Goal: Transaction & Acquisition: Download file/media

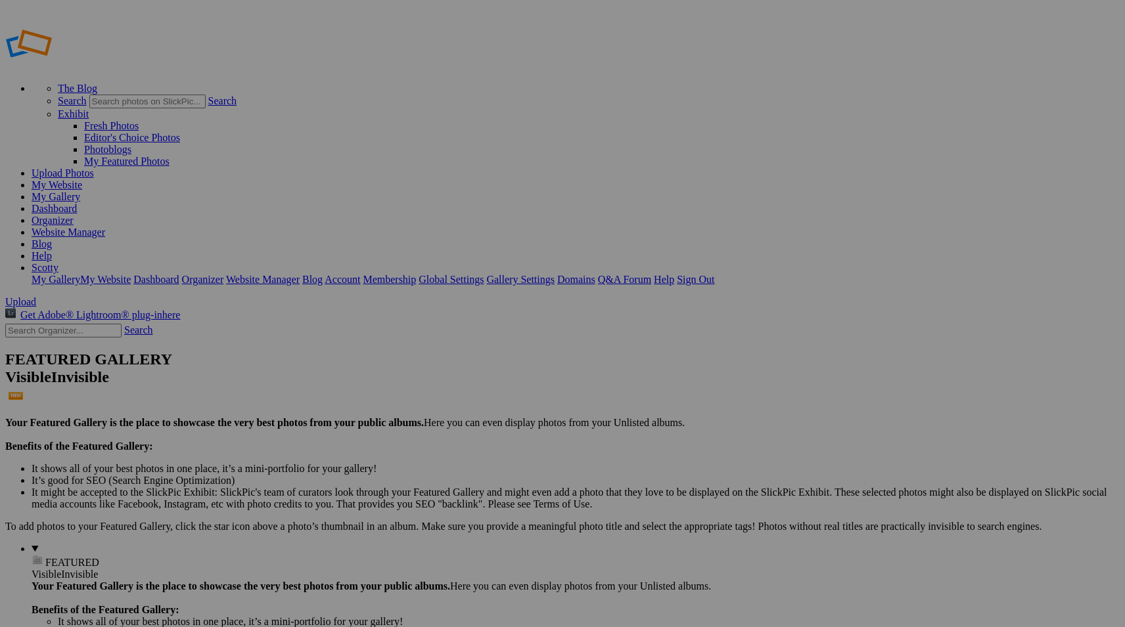
type input "bbdt2"
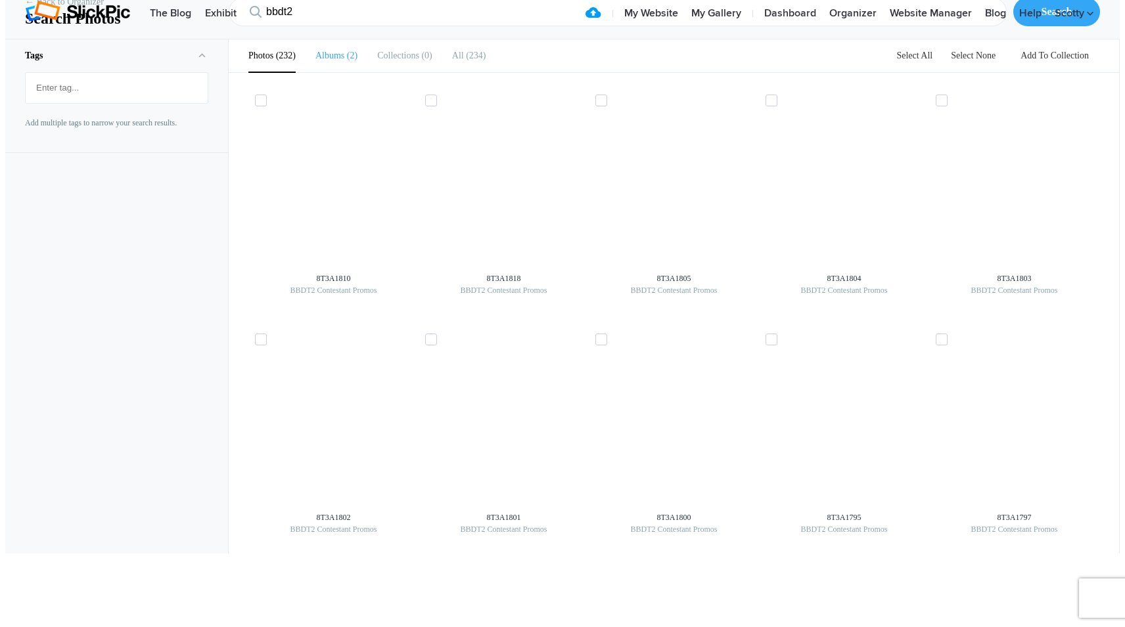
click at [328, 72] on li "Albums 2" at bounding box center [336, 55] width 42 height 33
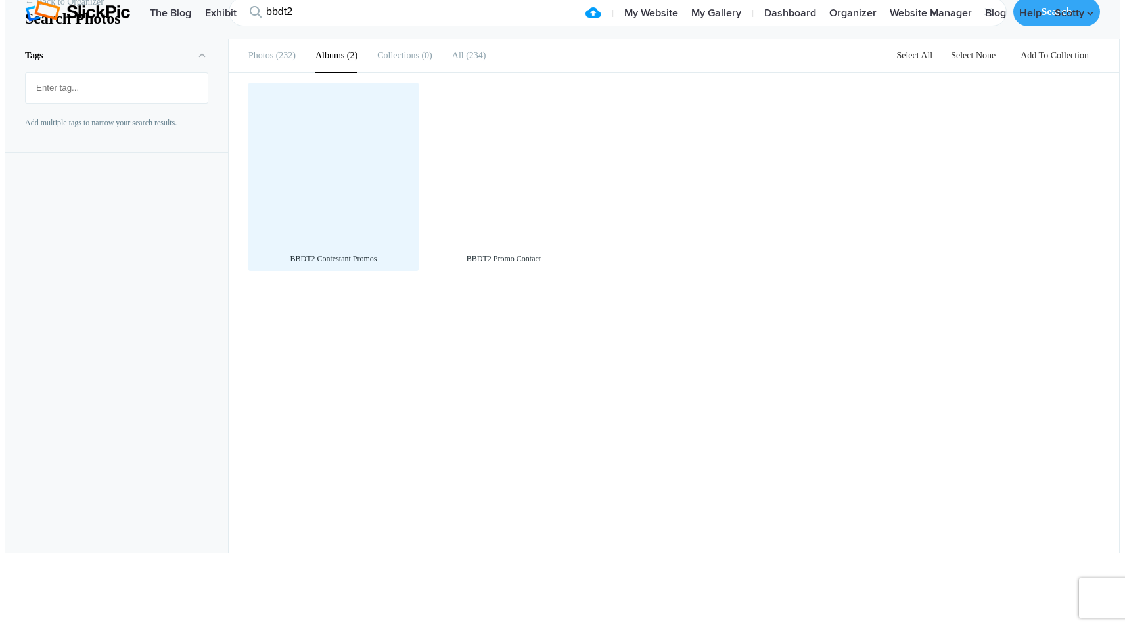
click at [340, 243] on div at bounding box center [333, 167] width 157 height 157
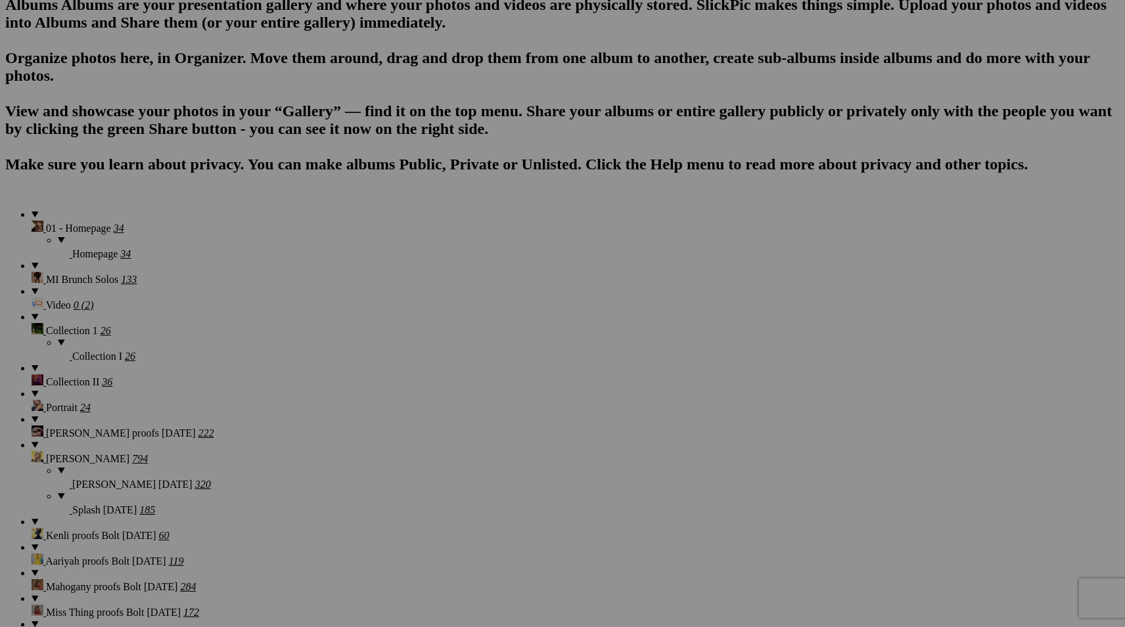
scroll to position [803, 0]
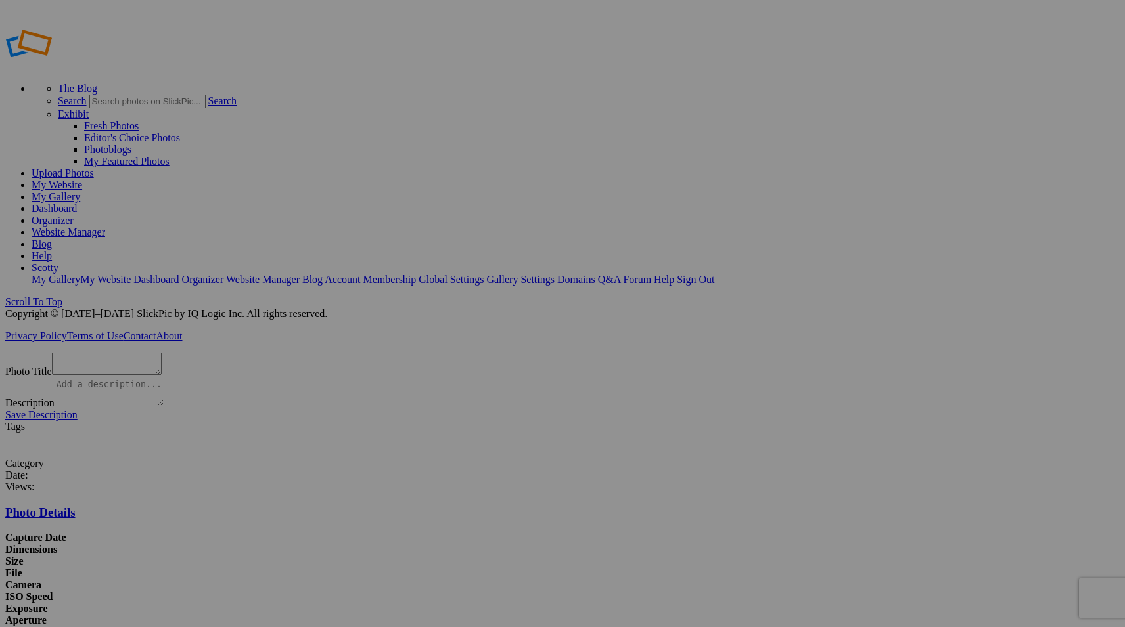
scroll to position [26, 0]
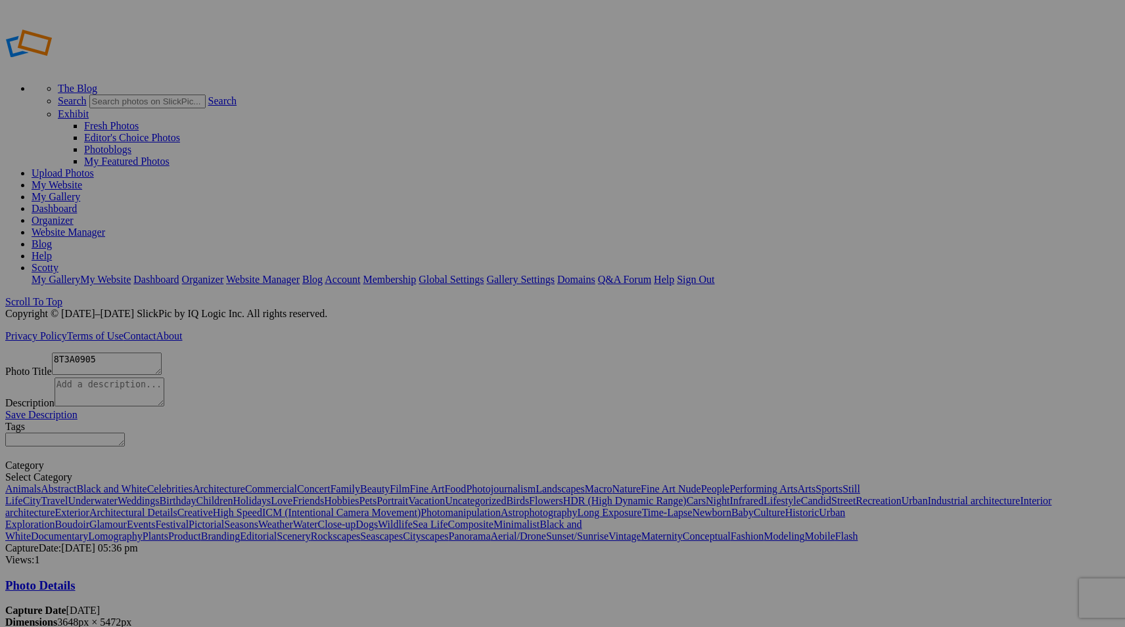
scroll to position [25, 0]
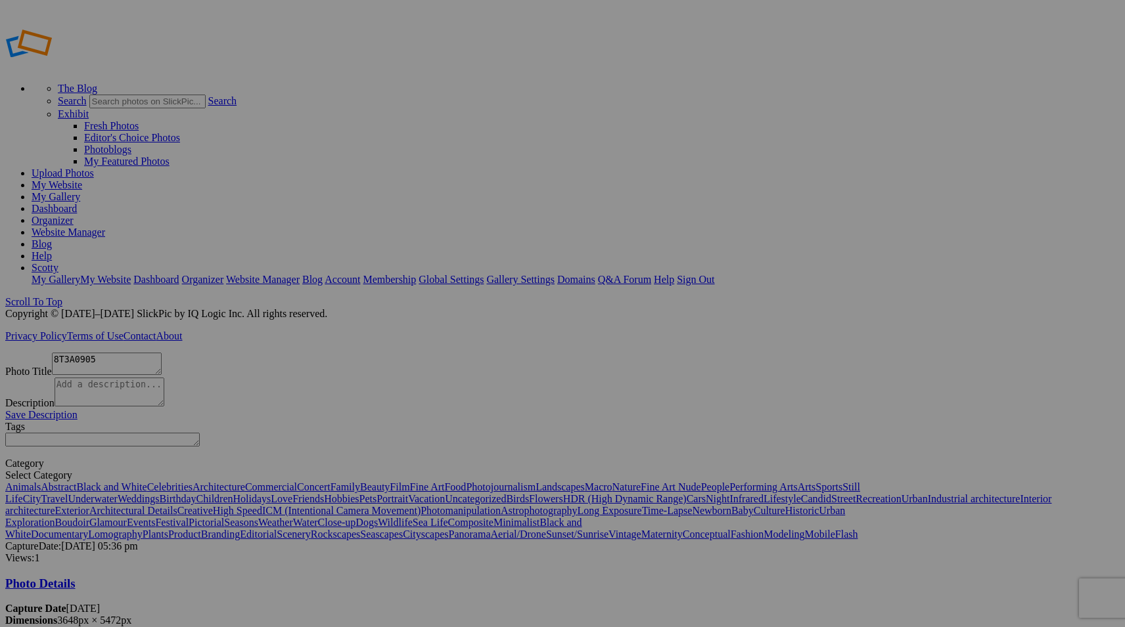
type textarea "8T3A0905"
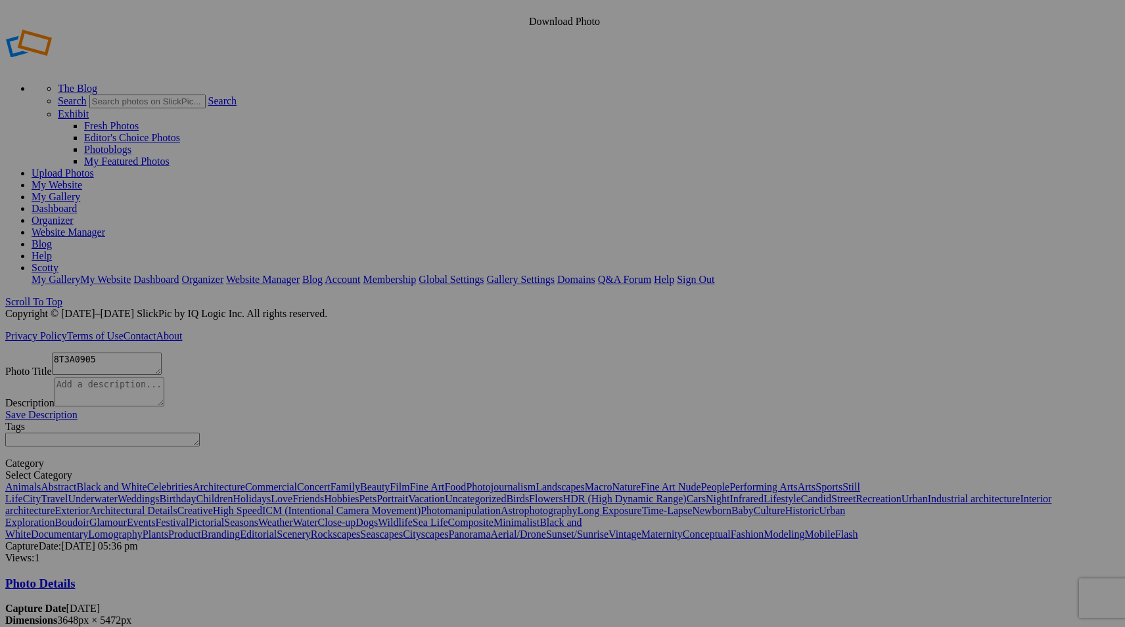
type input "BBDT2 Contestant Promos"
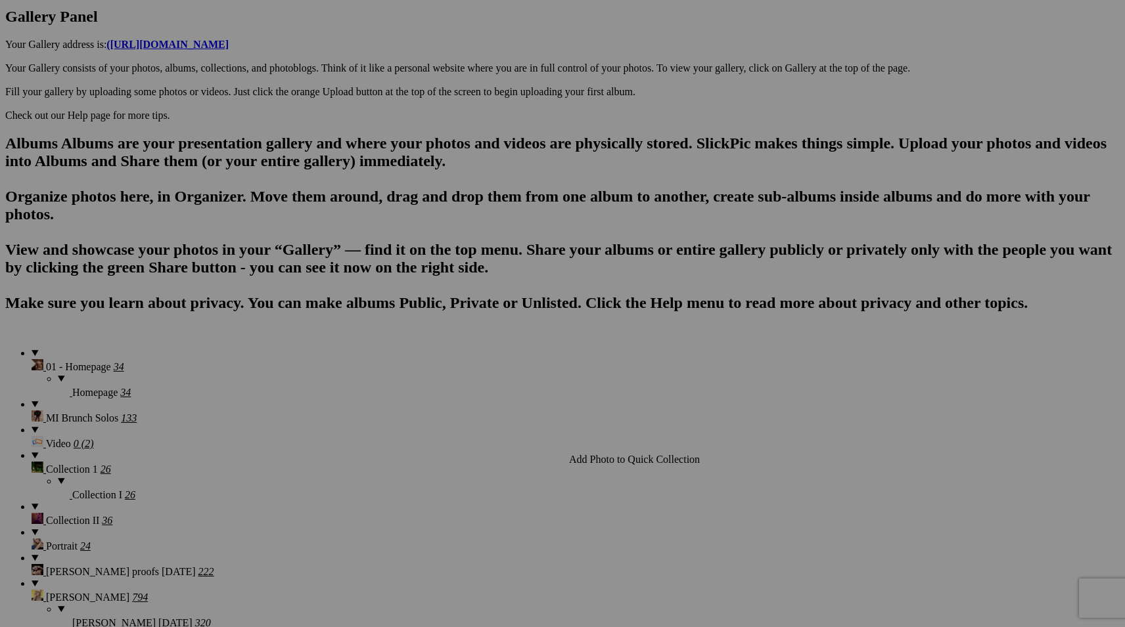
scroll to position [753, 0]
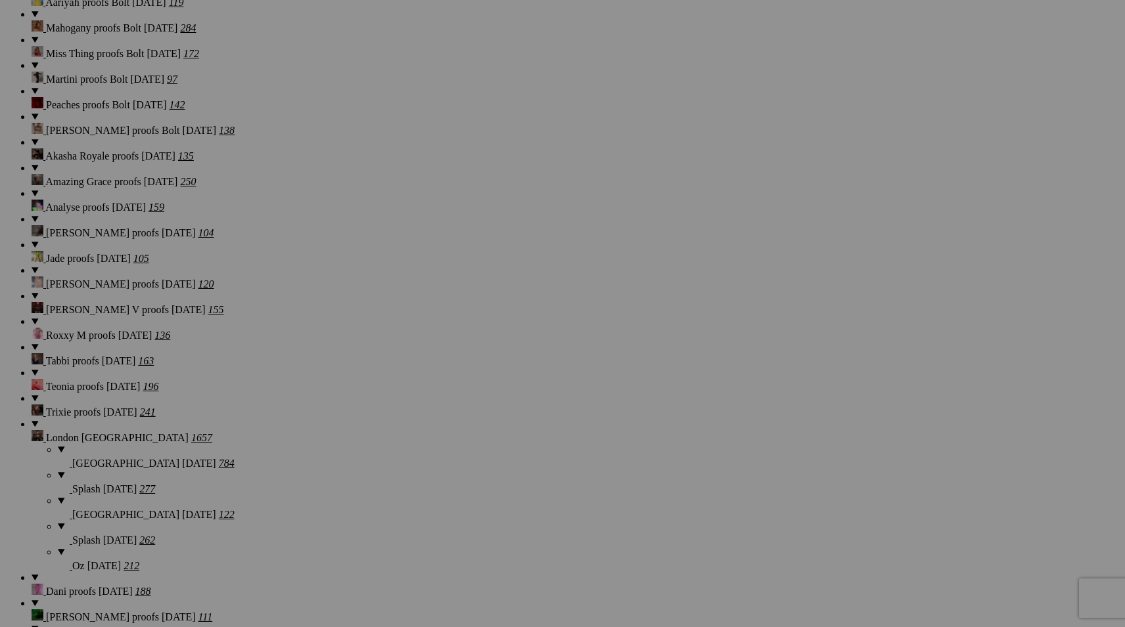
scroll to position [0, 0]
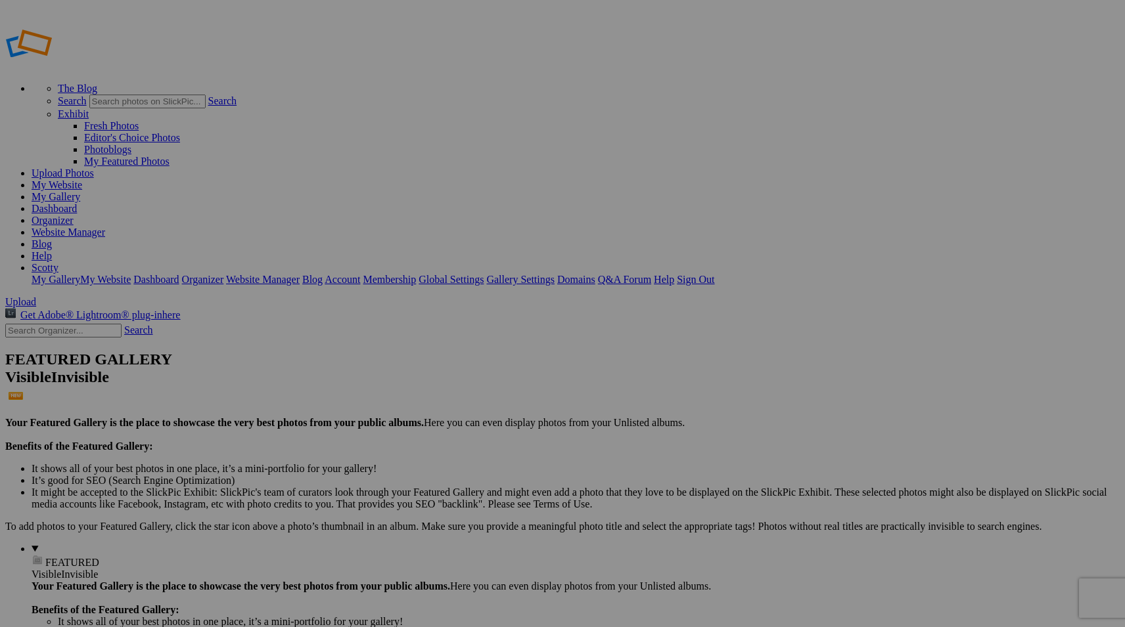
type input "bbdt2"
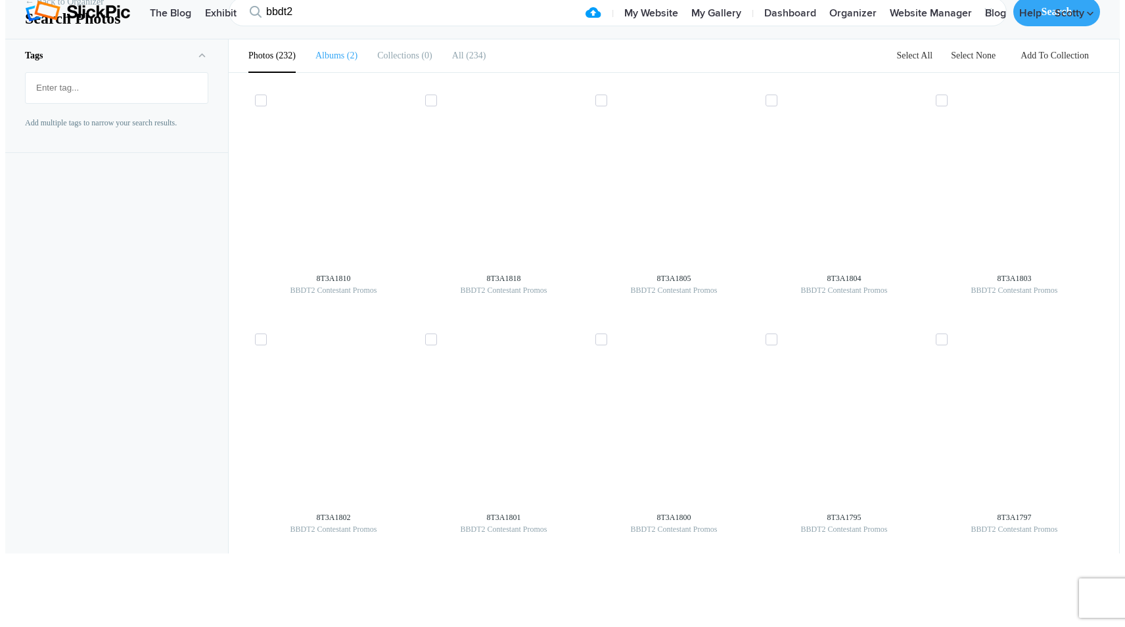
click at [340, 72] on li "Albums 2" at bounding box center [336, 55] width 42 height 33
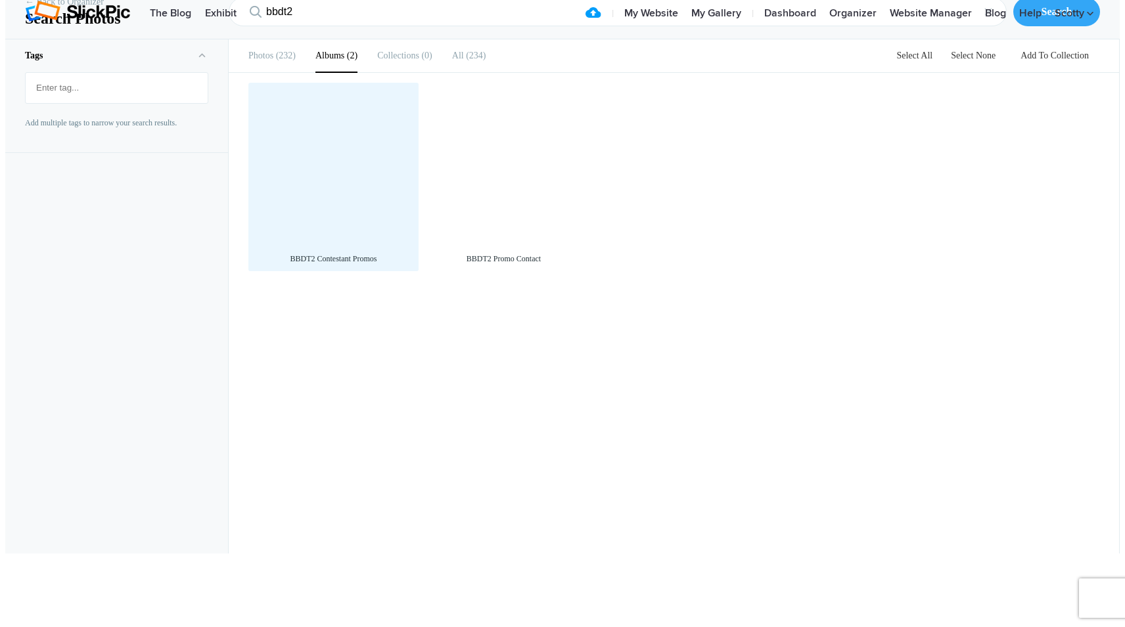
click at [351, 246] on div at bounding box center [333, 167] width 157 height 157
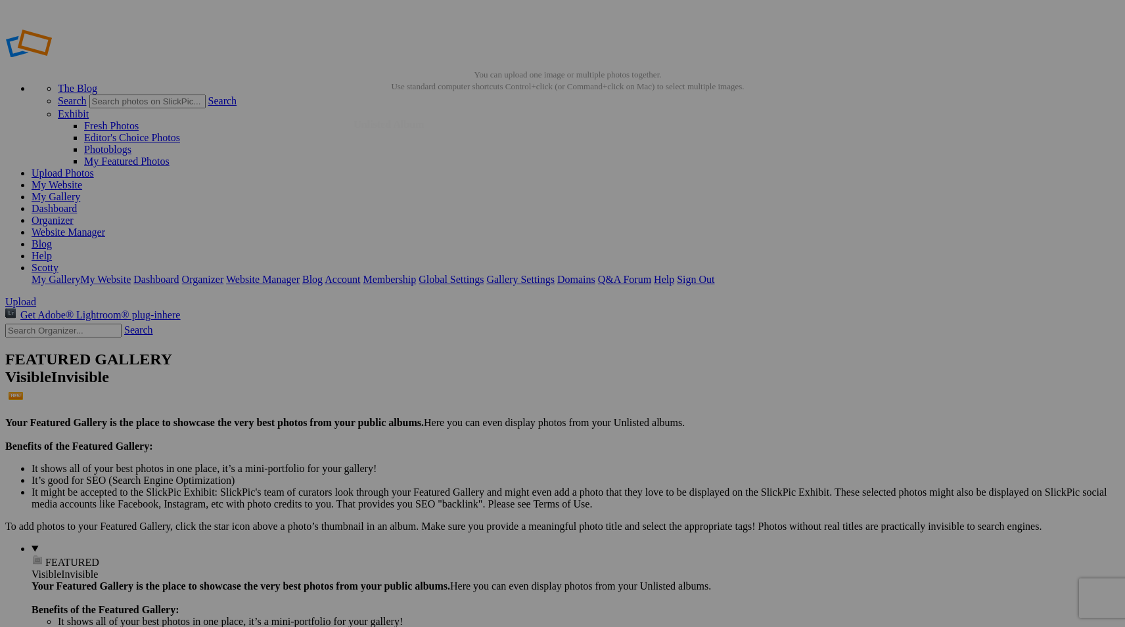
type input "BBDT2 Contestant Promos"
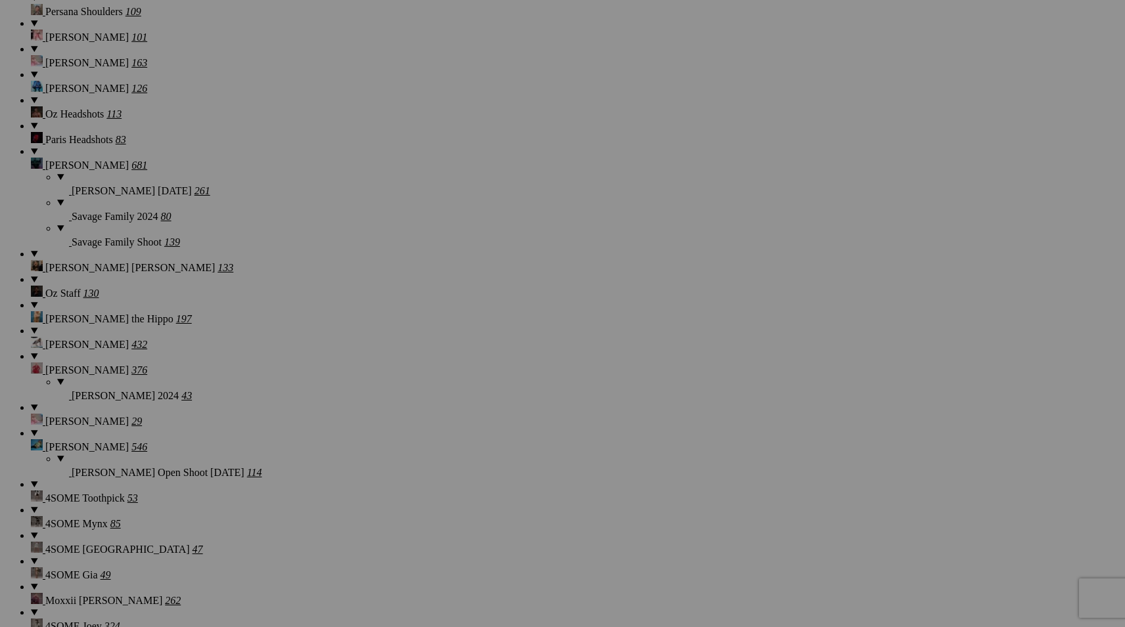
scroll to position [3635, 0]
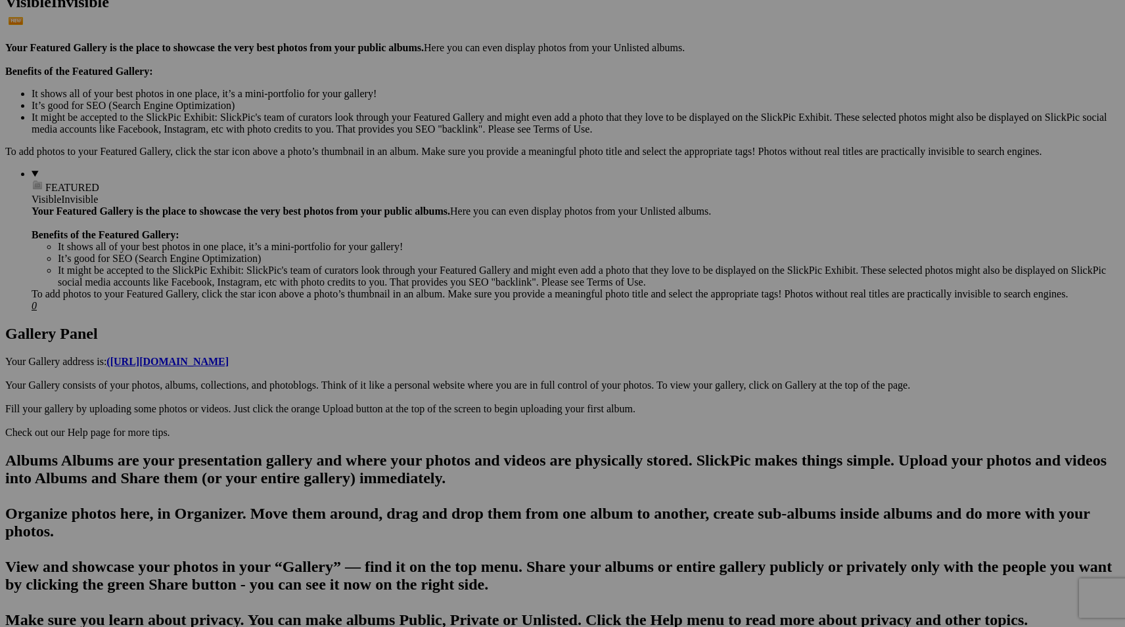
scroll to position [0, 0]
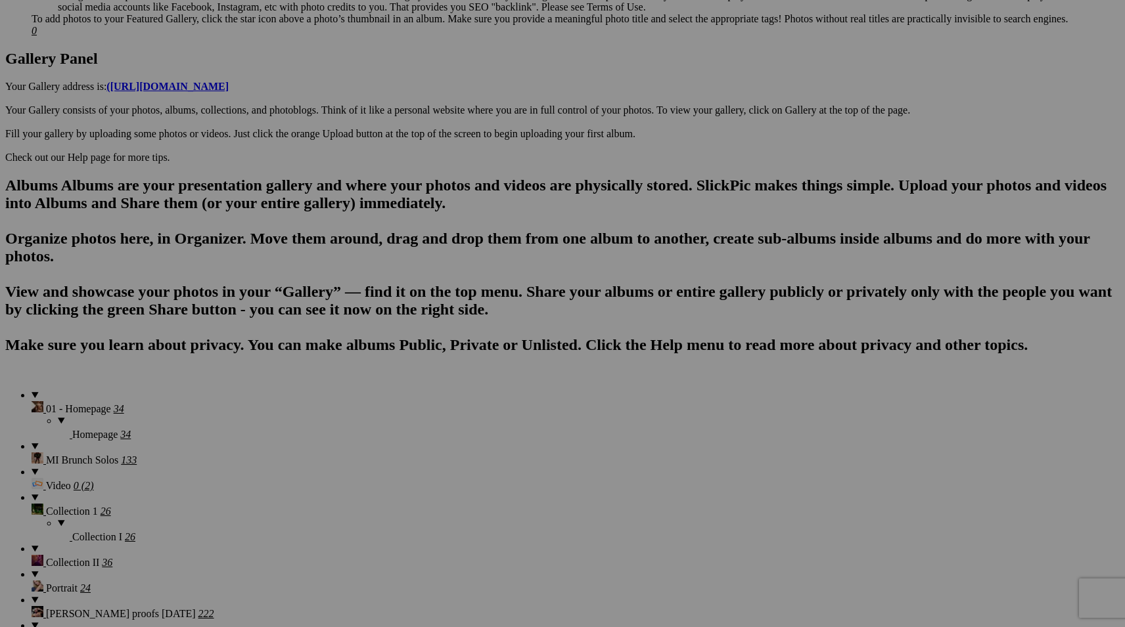
scroll to position [1216, 0]
